Goal: Transaction & Acquisition: Purchase product/service

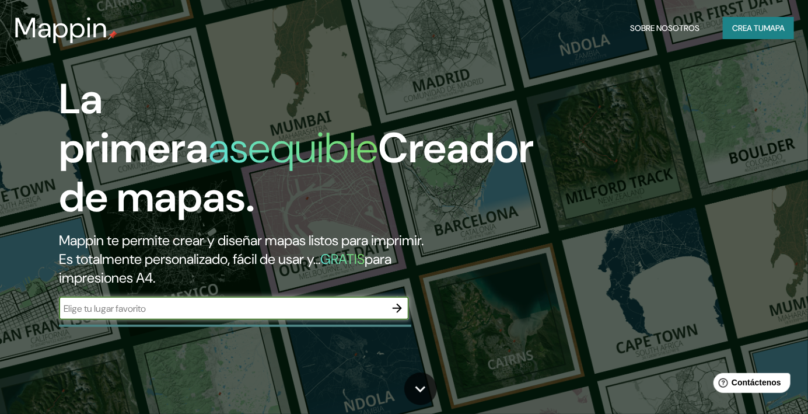
click at [773, 23] on font "mapa" at bounding box center [774, 28] width 21 height 11
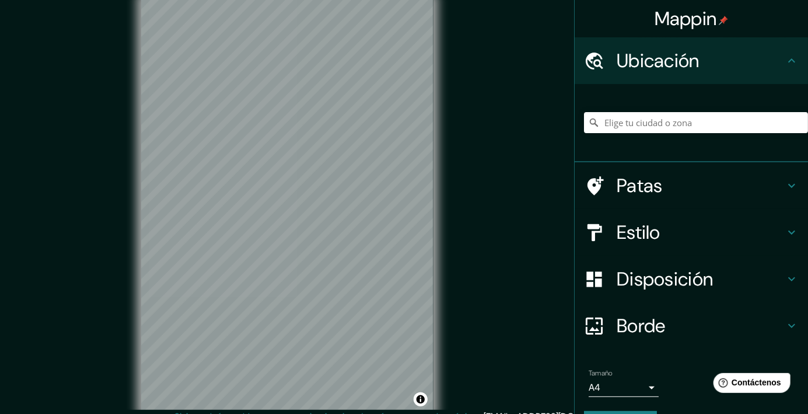
click at [670, 138] on div at bounding box center [696, 122] width 224 height 58
click at [671, 125] on input "Elige tu ciudad o zona" at bounding box center [696, 122] width 224 height 21
click at [618, 128] on input "Elige tu ciudad o zona" at bounding box center [696, 122] width 224 height 21
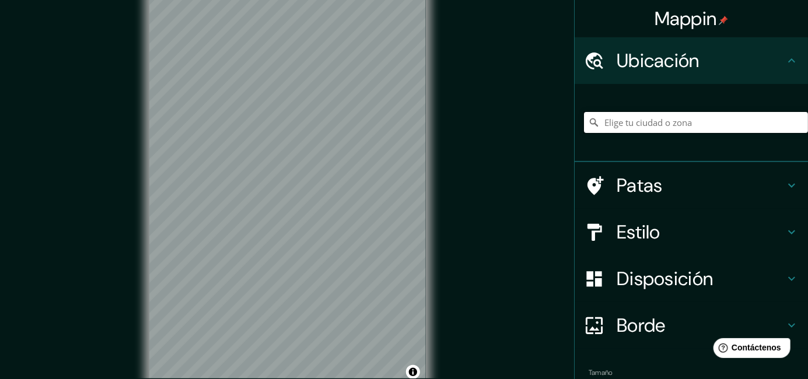
paste input "Montañas Bucegi, cerca del [GEOGRAPHIC_DATA], al sur de [GEOGRAPHIC_DATA], [GEO…"
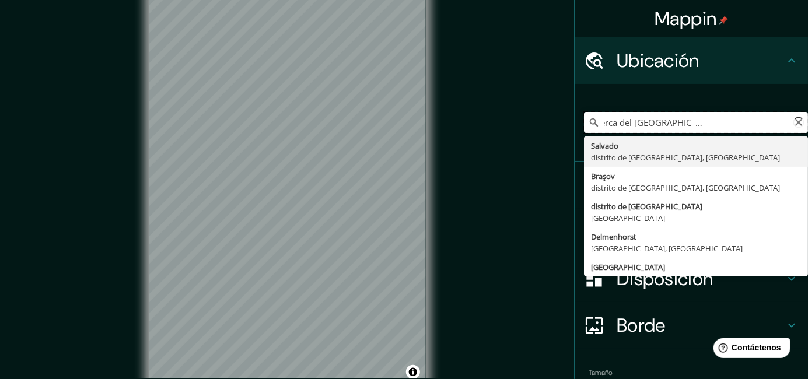
scroll to position [0, 69]
click at [685, 128] on input "Montañas Bucegi, cerca del [GEOGRAPHIC_DATA], al sur de [GEOGRAPHIC_DATA], [GEO…" at bounding box center [696, 122] width 224 height 21
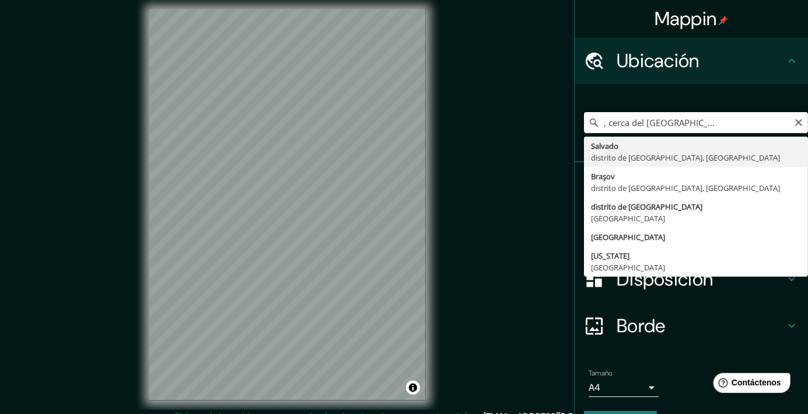
click at [754, 125] on input "Montañas Bucegi, cerca del [GEOGRAPHIC_DATA], al sur de [GEOGRAPHIC_DATA], [GEO…" at bounding box center [696, 122] width 224 height 21
click at [758, 124] on input "Montañas Bucegi, cerca del [GEOGRAPHIC_DATA], al sur de [GEOGRAPHIC_DATA], [GEO…" at bounding box center [696, 122] width 224 height 21
click at [761, 123] on input "Montañas Bucegi, cerca del [GEOGRAPHIC_DATA], al sur de [GEOGRAPHIC_DATA], [GEO…" at bounding box center [696, 122] width 224 height 21
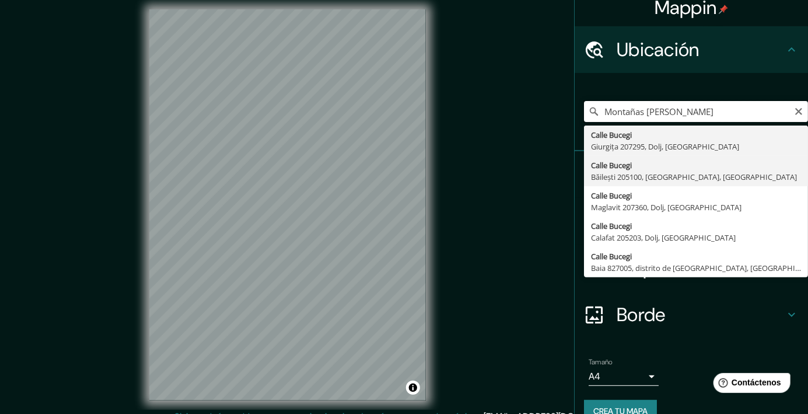
scroll to position [13, 0]
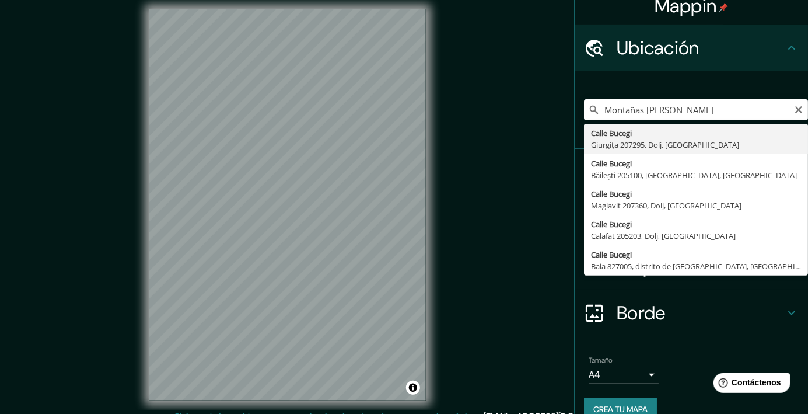
type input "[GEOGRAPHIC_DATA], Baia 827005, distrito de [GEOGRAPHIC_DATA], [GEOGRAPHIC_DATA]"
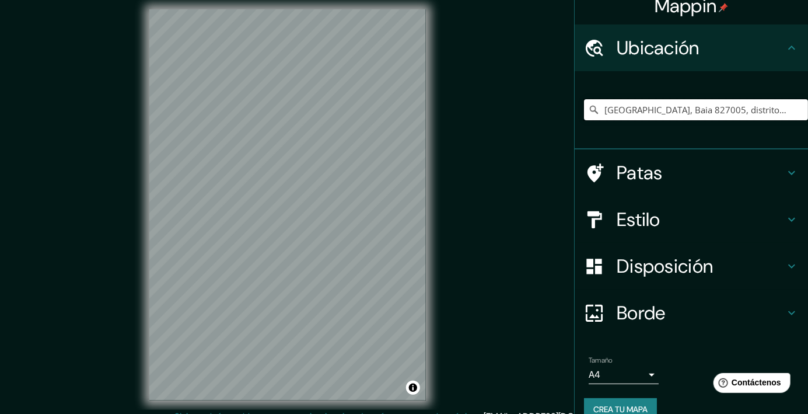
scroll to position [0, 0]
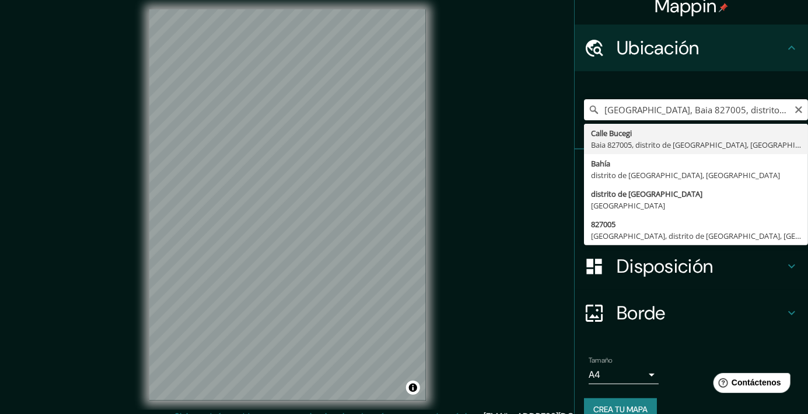
click at [797, 107] on icon "Claro" at bounding box center [798, 109] width 7 height 7
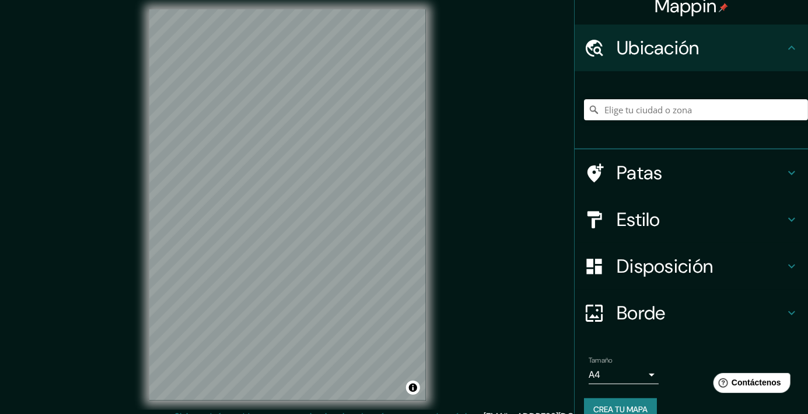
click at [652, 98] on div "[GEOGRAPHIC_DATA], distrito de [GEOGRAPHIC_DATA], [GEOGRAPHIC_DATA] [GEOGRAPHIC…" at bounding box center [696, 110] width 224 height 58
click at [620, 112] on input "Elige tu ciudad o zona" at bounding box center [696, 109] width 224 height 21
paste input "Región: [GEOGRAPHIC_DATA], [GEOGRAPHIC_DATA] ([GEOGRAPHIC_DATA])"
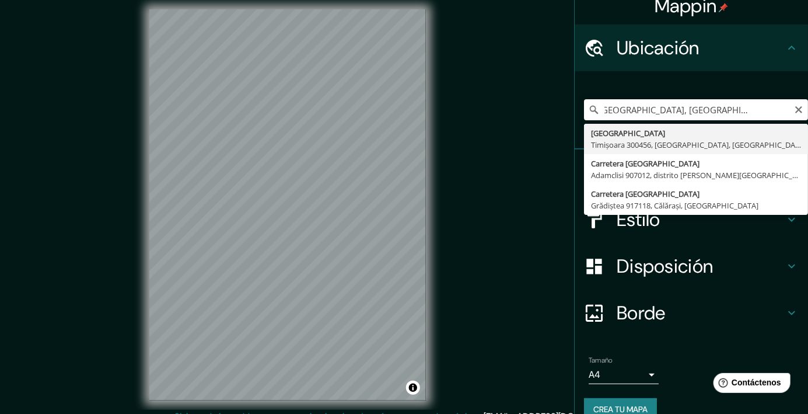
type input "[GEOGRAPHIC_DATA], Timișoara 300456, [GEOGRAPHIC_DATA], [GEOGRAPHIC_DATA]"
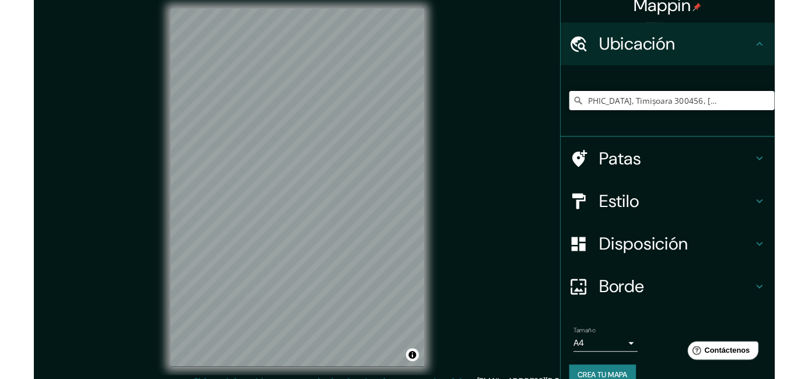
scroll to position [0, 0]
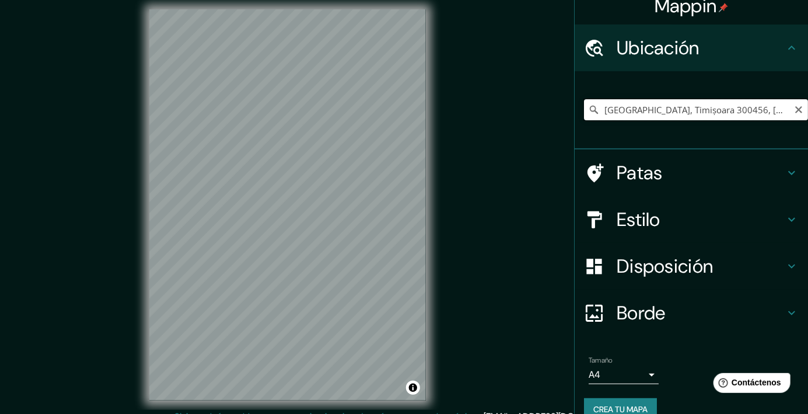
click at [772, 108] on input "[GEOGRAPHIC_DATA], Timișoara 300456, [GEOGRAPHIC_DATA], [GEOGRAPHIC_DATA]" at bounding box center [696, 109] width 224 height 21
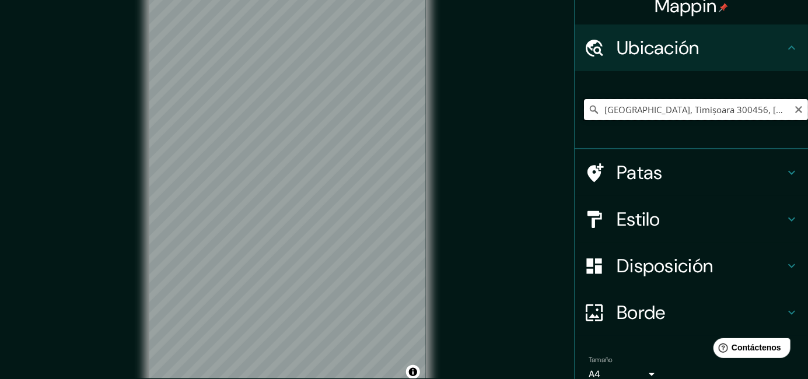
click at [792, 116] on input "[GEOGRAPHIC_DATA], Timișoara 300456, [GEOGRAPHIC_DATA], [GEOGRAPHIC_DATA]" at bounding box center [696, 109] width 224 height 21
click at [791, 111] on input "[GEOGRAPHIC_DATA], Timișoara 300456, [GEOGRAPHIC_DATA], [GEOGRAPHIC_DATA]" at bounding box center [696, 109] width 224 height 21
click at [793, 112] on input "[GEOGRAPHIC_DATA], Timișoara 300456, [GEOGRAPHIC_DATA], [GEOGRAPHIC_DATA]" at bounding box center [696, 109] width 224 height 21
click at [797, 113] on icon "Claro" at bounding box center [798, 109] width 9 height 9
paste input "Región: [GEOGRAPHIC_DATA], [GEOGRAPHIC_DATA] ([GEOGRAPHIC_DATA])"
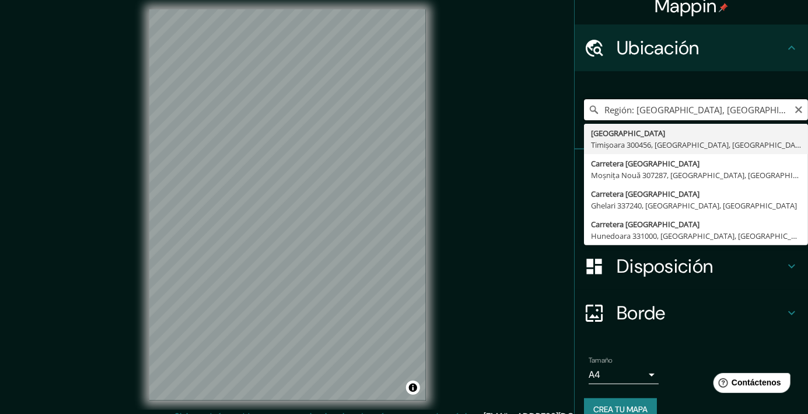
click at [638, 112] on input "Región: [GEOGRAPHIC_DATA], [GEOGRAPHIC_DATA] ([GEOGRAPHIC_DATA])" at bounding box center [696, 109] width 224 height 21
type input "[GEOGRAPHIC_DATA], [GEOGRAPHIC_DATA], [GEOGRAPHIC_DATA], [GEOGRAPHIC_DATA]"
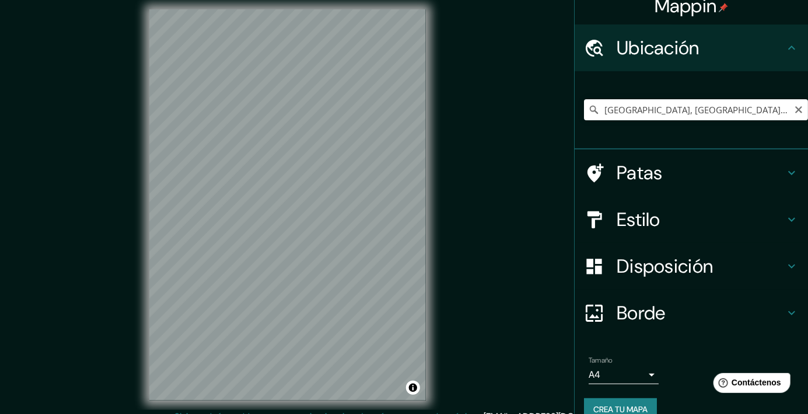
click at [797, 111] on icon "Claro" at bounding box center [798, 109] width 7 height 7
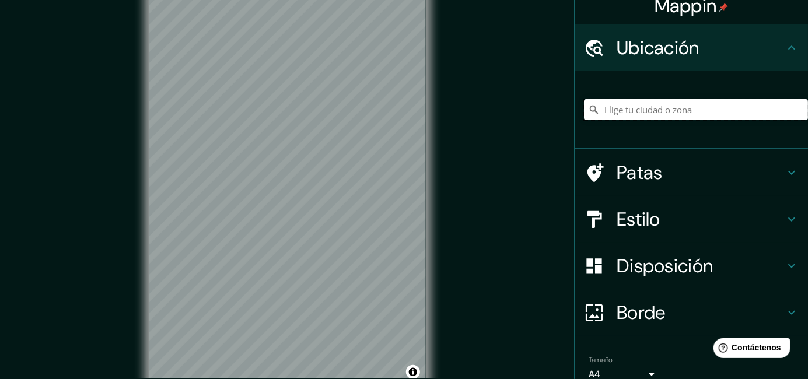
paste input "Región: [GEOGRAPHIC_DATA], [GEOGRAPHIC_DATA] ([GEOGRAPHIC_DATA])"
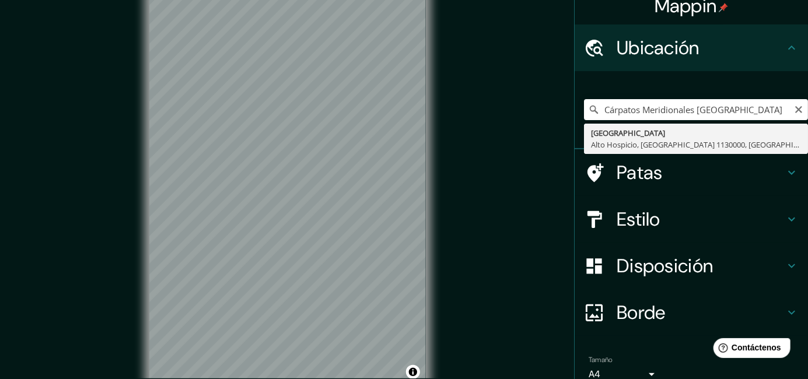
type input "[GEOGRAPHIC_DATA], [GEOGRAPHIC_DATA], [GEOGRAPHIC_DATA] 1130000, [GEOGRAPHIC_DA…"
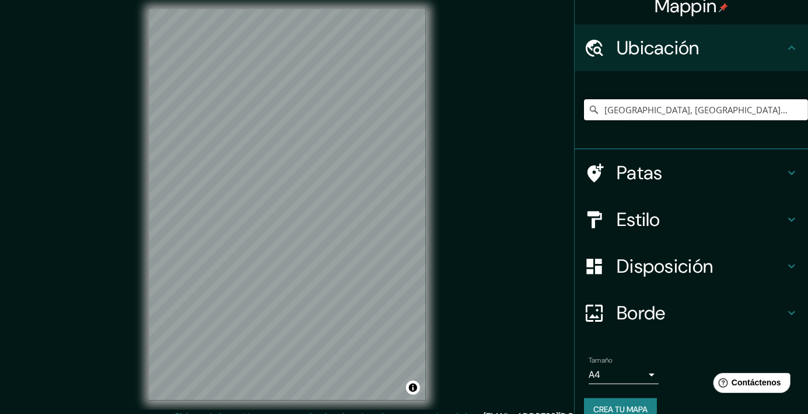
click at [766, 107] on input "[GEOGRAPHIC_DATA], [GEOGRAPHIC_DATA], [GEOGRAPHIC_DATA] 1130000, [GEOGRAPHIC_DA…" at bounding box center [696, 109] width 224 height 21
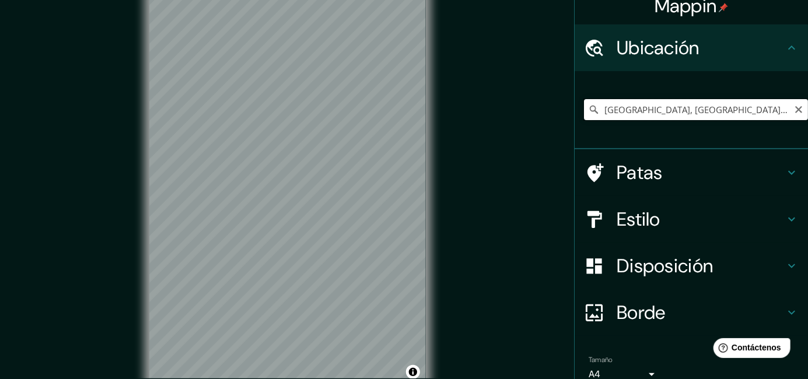
scroll to position [0, 3]
click at [790, 109] on input "[GEOGRAPHIC_DATA], [GEOGRAPHIC_DATA], [GEOGRAPHIC_DATA] 1130000, [GEOGRAPHIC_DA…" at bounding box center [696, 109] width 224 height 21
click at [797, 109] on icon "Claro" at bounding box center [798, 109] width 9 height 9
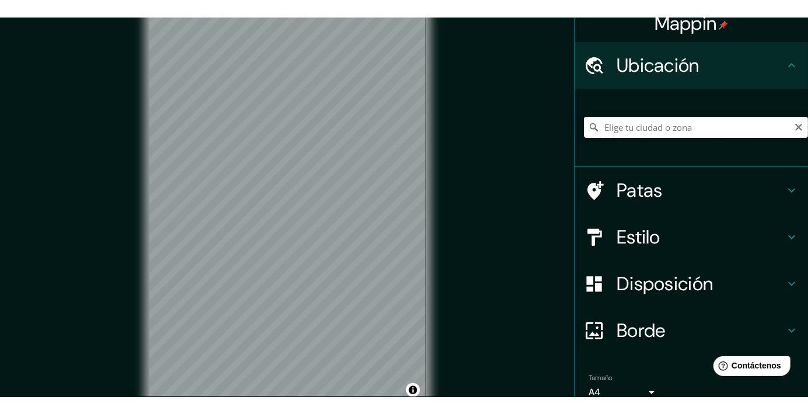
scroll to position [0, 0]
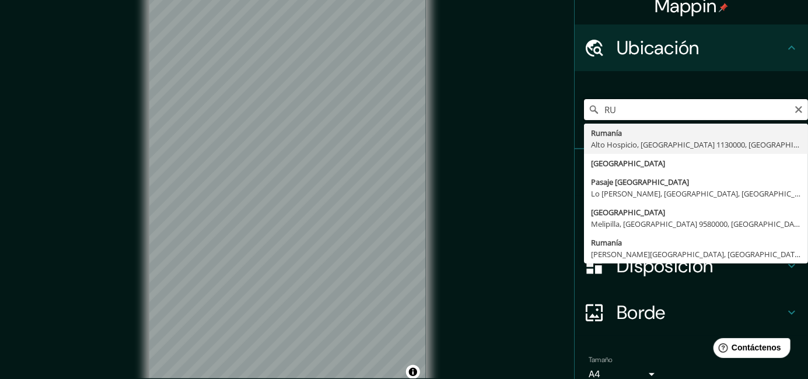
type input "R"
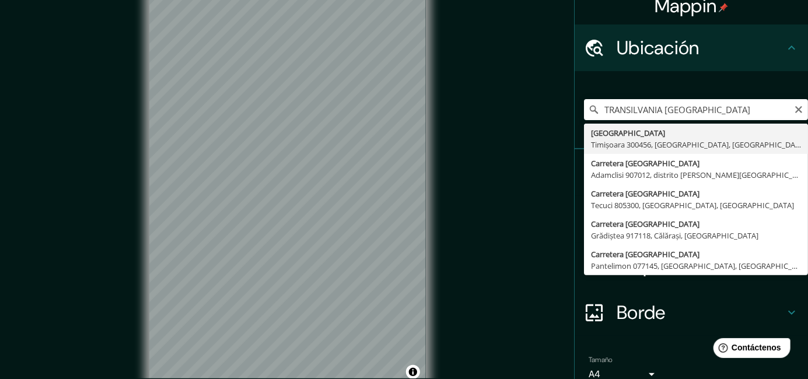
type input "[GEOGRAPHIC_DATA] 077145, [GEOGRAPHIC_DATA], [GEOGRAPHIC_DATA]"
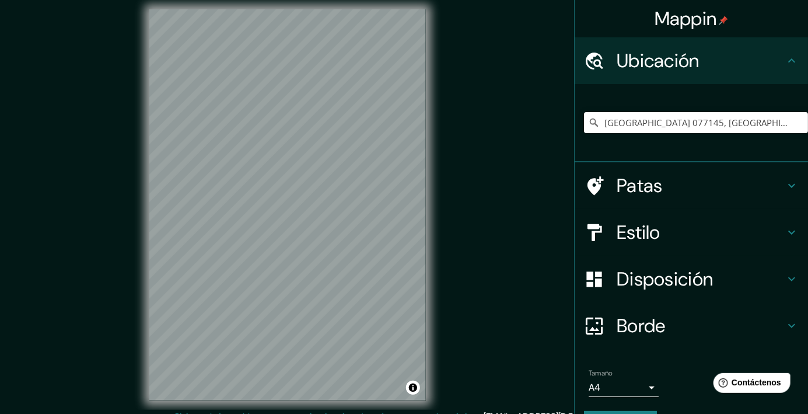
click at [790, 188] on icon at bounding box center [792, 186] width 14 height 14
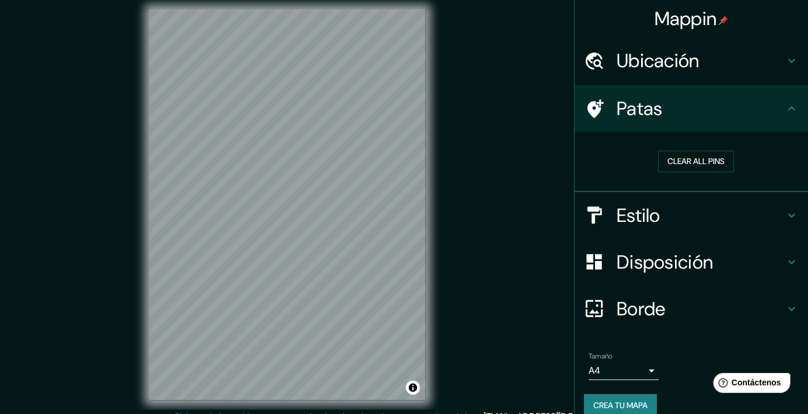
click at [801, 221] on div "Estilo" at bounding box center [691, 215] width 233 height 47
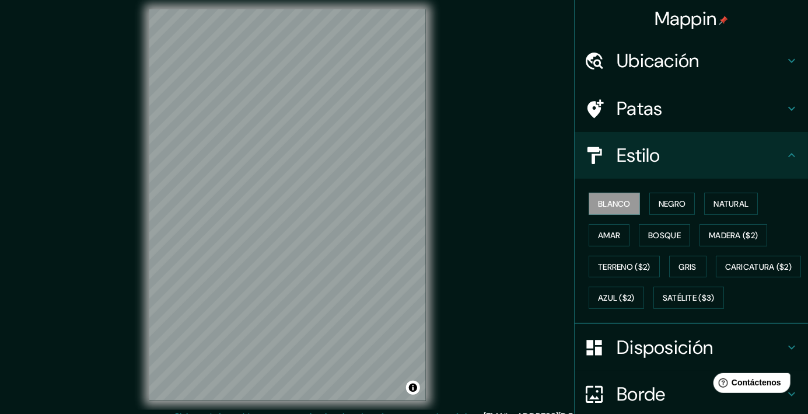
click at [785, 156] on icon at bounding box center [792, 155] width 14 height 14
click at [797, 156] on icon at bounding box center [792, 155] width 14 height 14
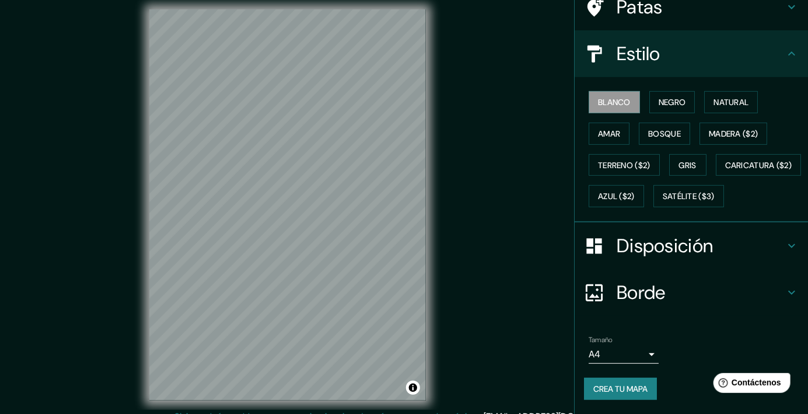
click at [766, 250] on h4 "Disposición" at bounding box center [701, 245] width 168 height 23
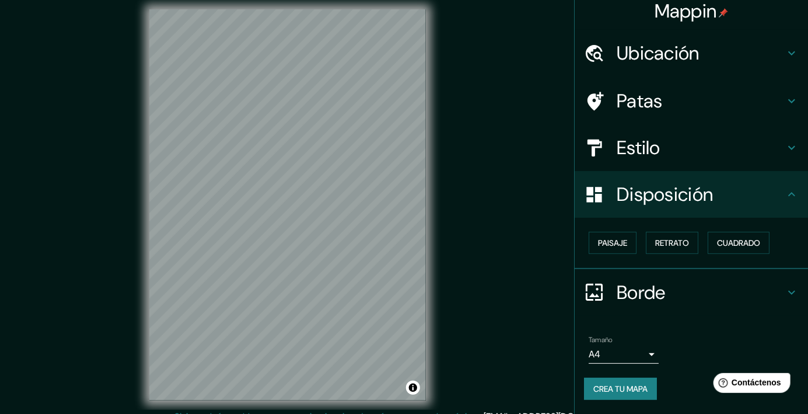
scroll to position [6, 0]
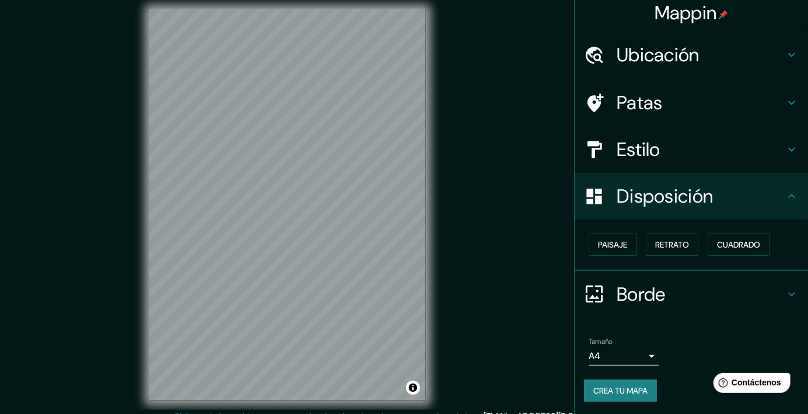
click at [761, 292] on h4 "Borde" at bounding box center [701, 293] width 168 height 23
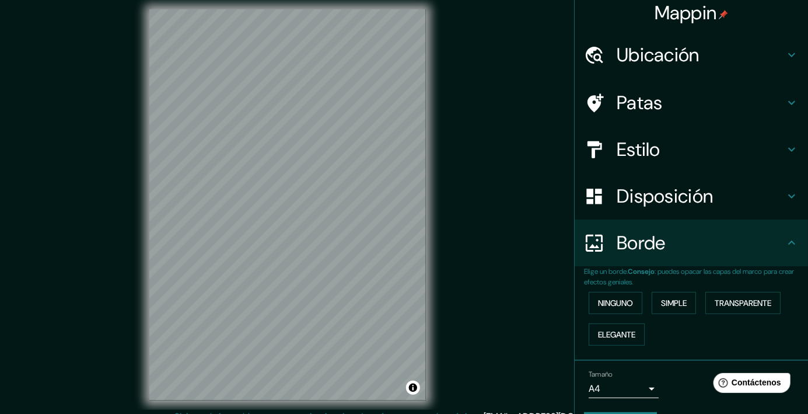
click at [789, 241] on icon at bounding box center [792, 243] width 14 height 14
